Goal: Information Seeking & Learning: Find specific fact

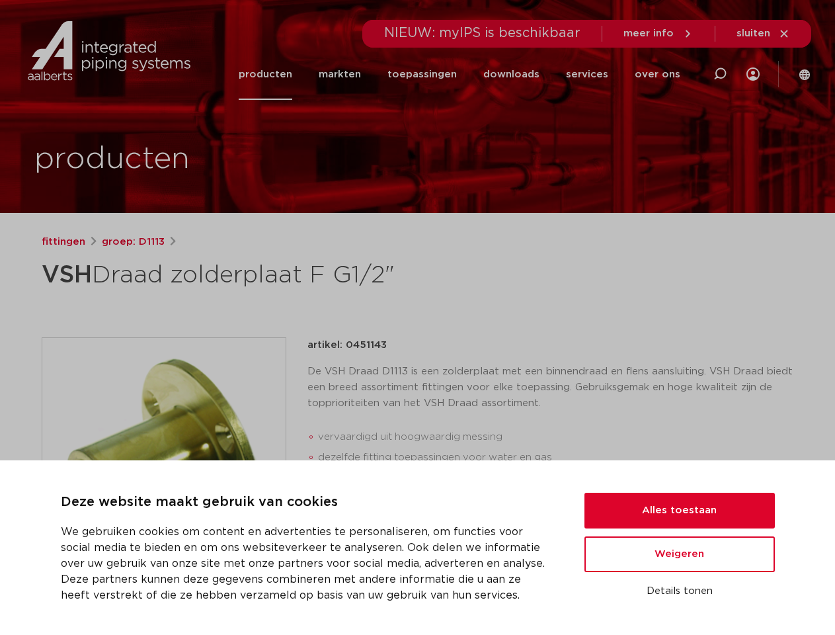
click at [417, 318] on div "fittingen groep: D1113 VSH Draad zolderplaat F G1/2"" at bounding box center [418, 527] width 774 height 586
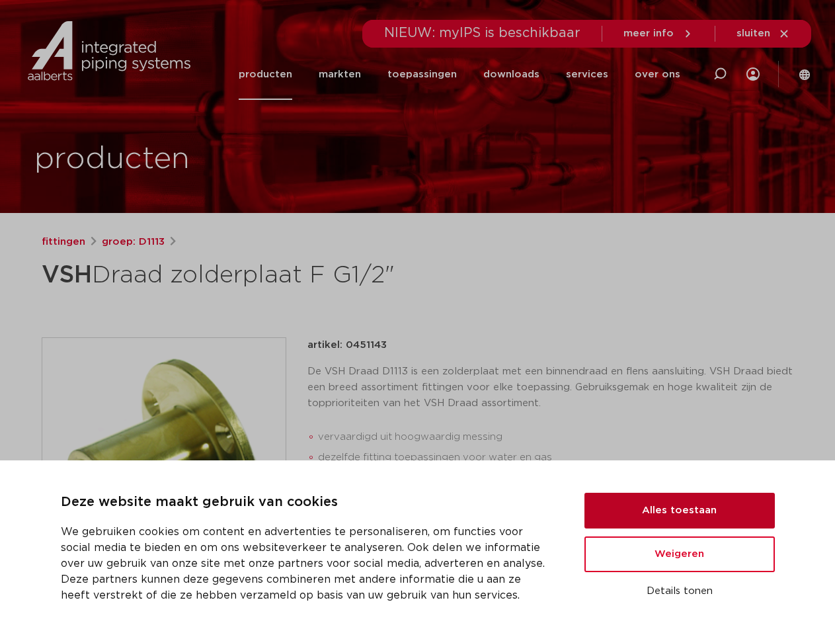
click at [680, 511] on button "Alles toestaan" at bounding box center [680, 511] width 191 height 36
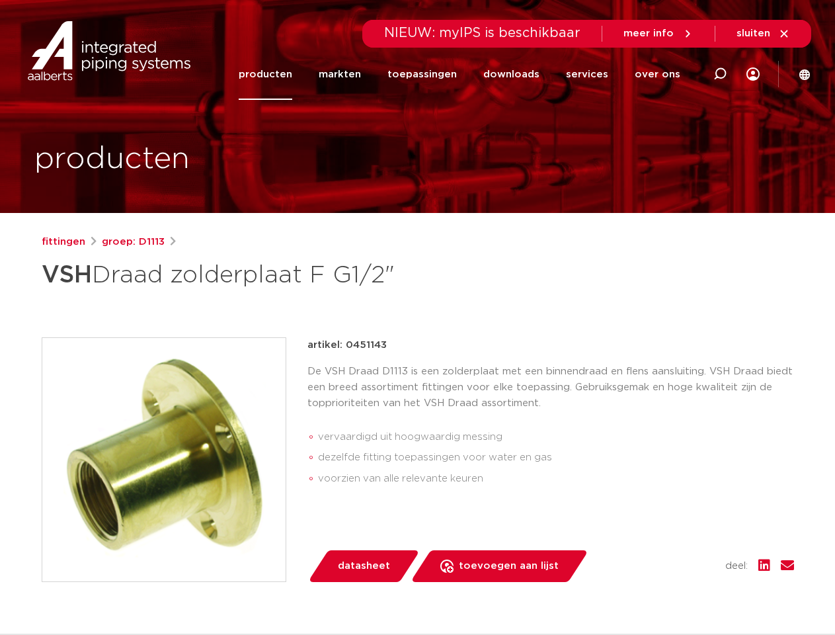
click at [680, 554] on div "datasheet toevoegen aan lijst opslaan in my IPS verwijder uit lijst deel:" at bounding box center [556, 566] width 476 height 32
click at [680, 591] on div "fittingen groep: D1113 VSH Draad zolderplaat F G1/2"" at bounding box center [418, 527] width 774 height 586
click at [466, 74] on li "toepassingen" at bounding box center [422, 74] width 96 height 51
click at [720, 74] on icon at bounding box center [720, 74] width 16 height 16
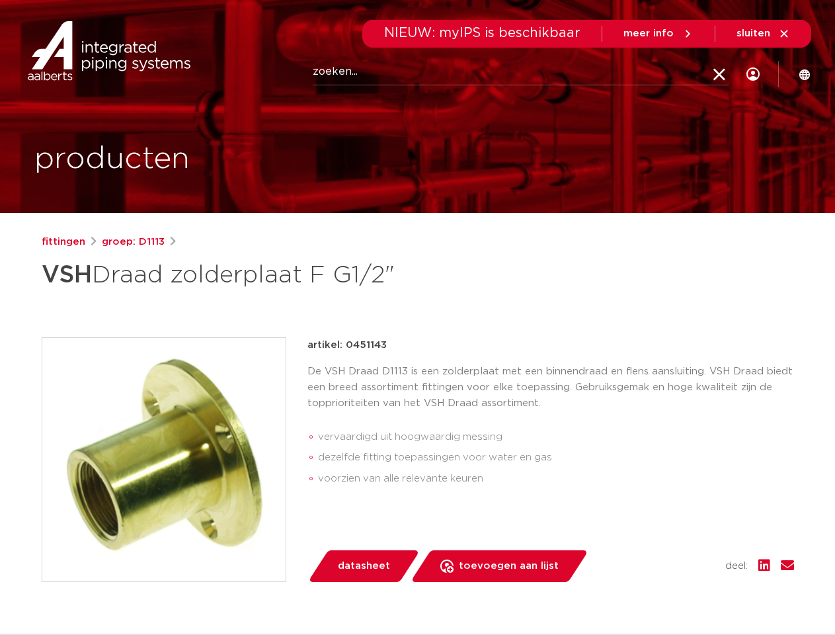
click at [764, 34] on span "sluiten" at bounding box center [754, 33] width 34 height 10
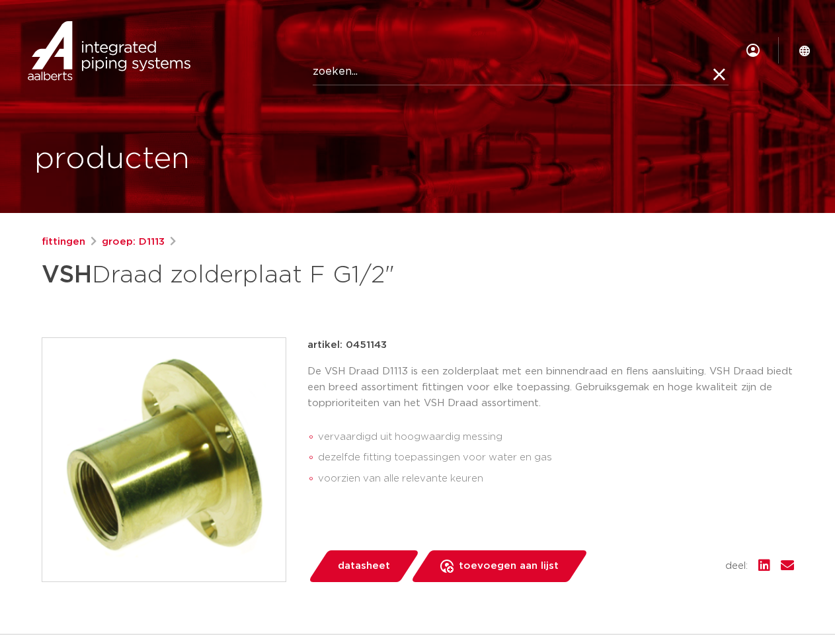
click at [164, 459] on img at bounding box center [163, 459] width 243 height 243
